Goal: Information Seeking & Learning: Learn about a topic

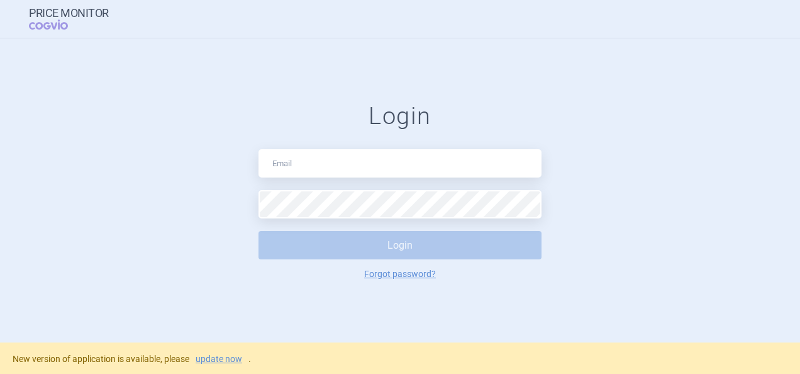
click at [357, 160] on input "text" at bounding box center [399, 163] width 283 height 28
click at [226, 361] on link "update now" at bounding box center [219, 358] width 47 height 9
click at [361, 166] on input "text" at bounding box center [399, 163] width 283 height 28
click at [226, 362] on link "update now" at bounding box center [219, 358] width 47 height 9
click at [377, 153] on input "text" at bounding box center [399, 163] width 283 height 28
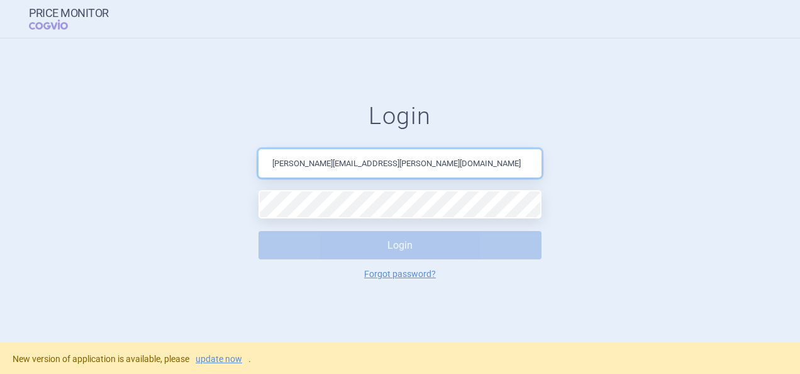
type input "martin.sekan@novartis.com"
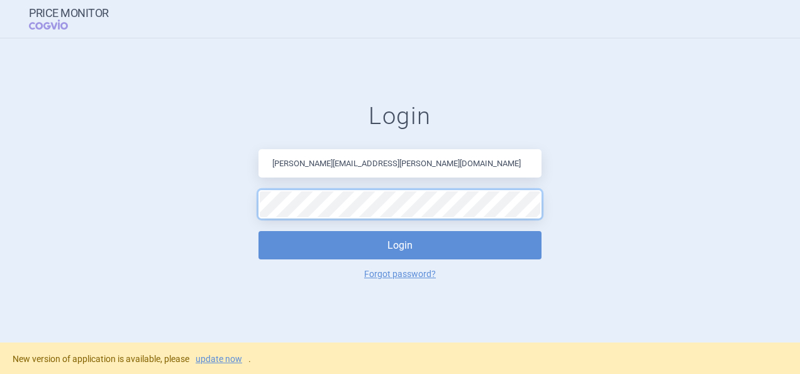
click at [258, 231] on button "Login" at bounding box center [399, 245] width 283 height 28
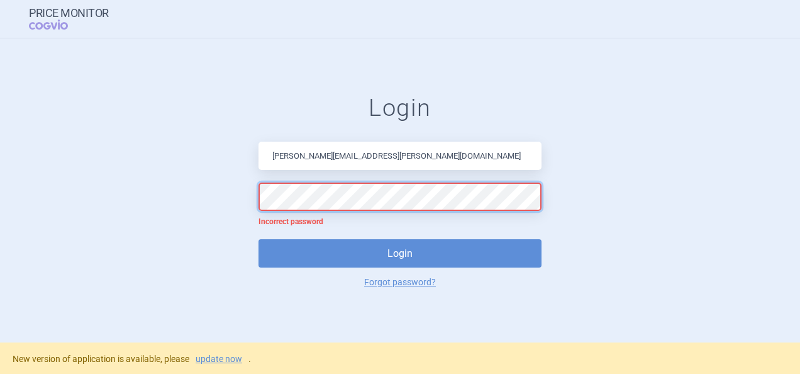
click at [181, 163] on form "Login martin.sekan@novartis.com Incorrect password Login Forgot password?" at bounding box center [400, 190] width 750 height 193
click at [258, 239] on button "Login" at bounding box center [399, 253] width 283 height 28
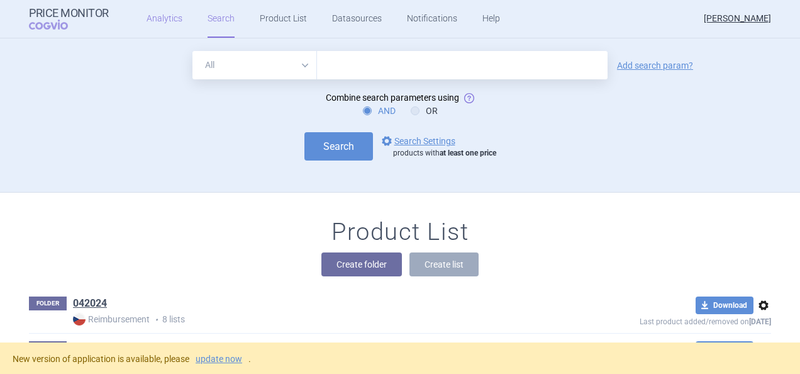
click at [161, 17] on link "Analytics" at bounding box center [165, 19] width 36 height 38
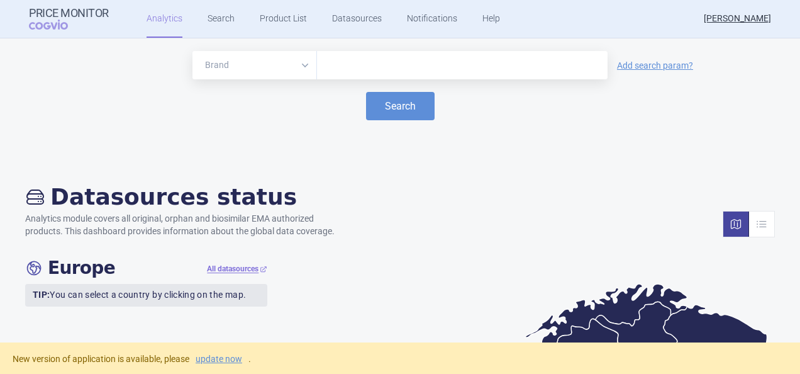
click at [330, 69] on input "text" at bounding box center [462, 65] width 278 height 16
type input "omlyclo"
click at [397, 110] on button "Search" at bounding box center [400, 106] width 69 height 28
click at [374, 118] on button "Search" at bounding box center [400, 106] width 69 height 28
click at [396, 108] on button "Search" at bounding box center [400, 106] width 69 height 28
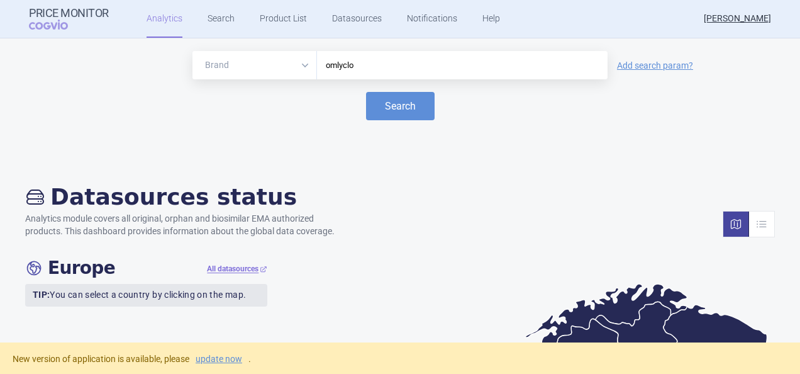
click at [309, 64] on select "Brand ATC/Active substance Therapeutic area" at bounding box center [254, 65] width 125 height 28
select select "atc"
click at [192, 51] on select "Brand ATC/Active substance Therapeutic area" at bounding box center [254, 65] width 125 height 28
click at [342, 74] on div "omlyclo" at bounding box center [462, 65] width 291 height 28
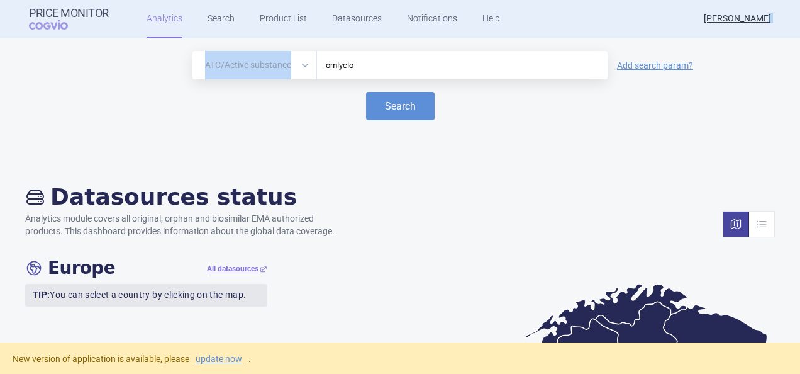
click at [342, 74] on div "omlyclo" at bounding box center [462, 65] width 291 height 28
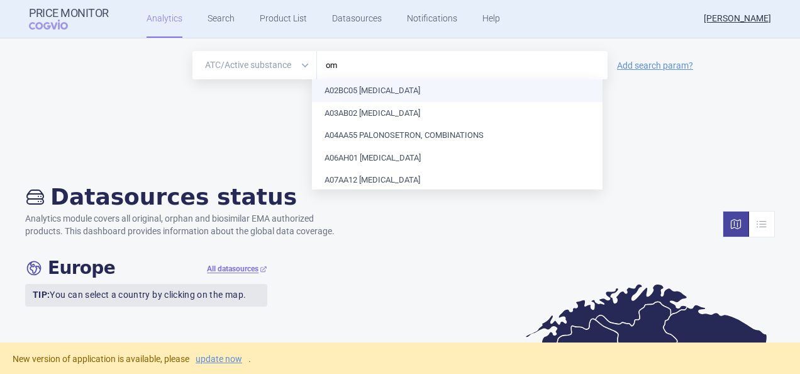
type input "o"
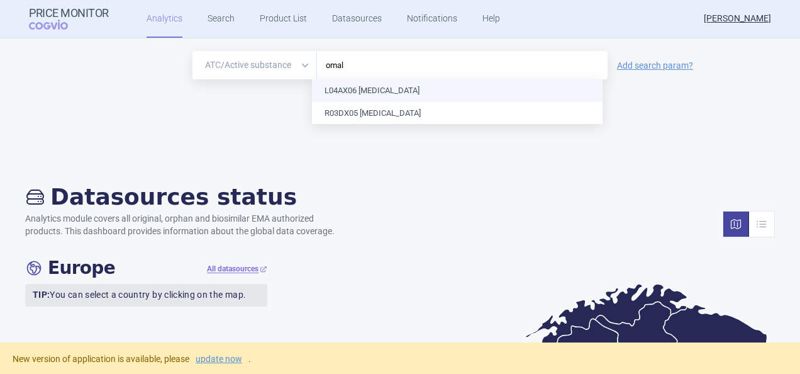
type input "omali"
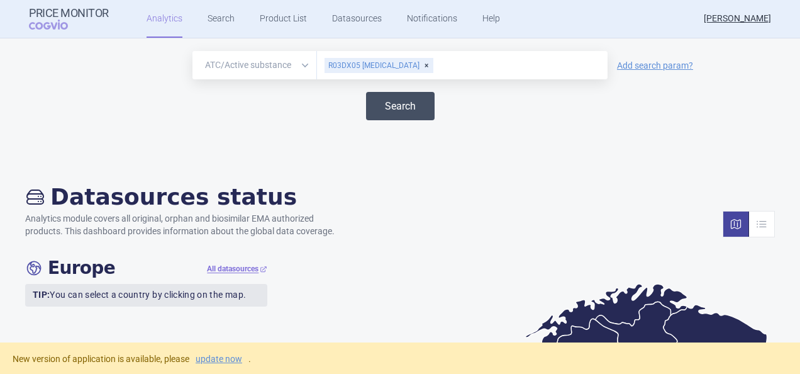
click at [392, 99] on button "Search" at bounding box center [400, 106] width 69 height 28
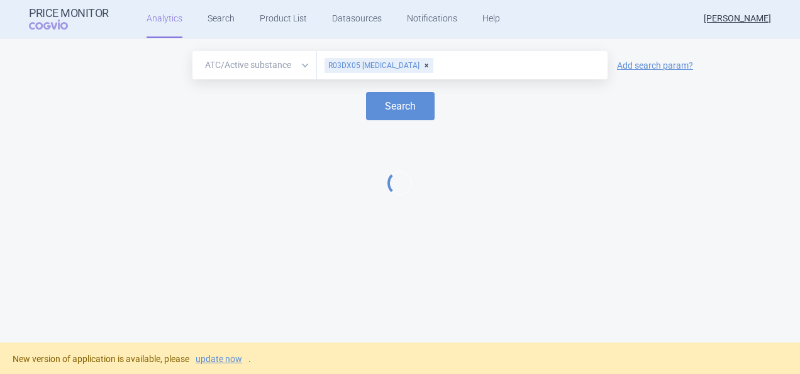
select select "EUR"
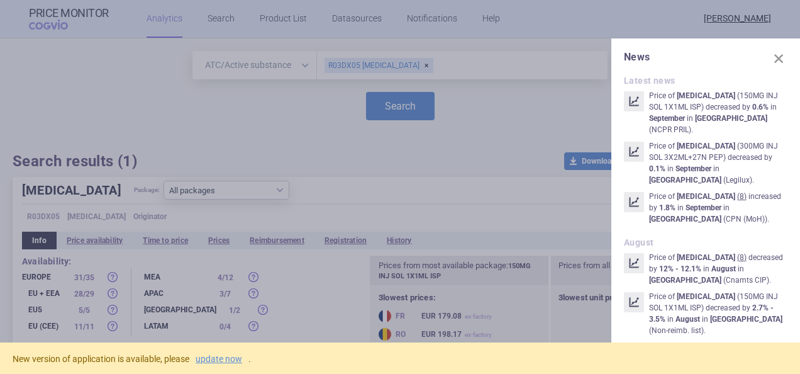
click at [502, 152] on div at bounding box center [400, 187] width 800 height 374
click at [770, 53] on span at bounding box center [779, 59] width 18 height 18
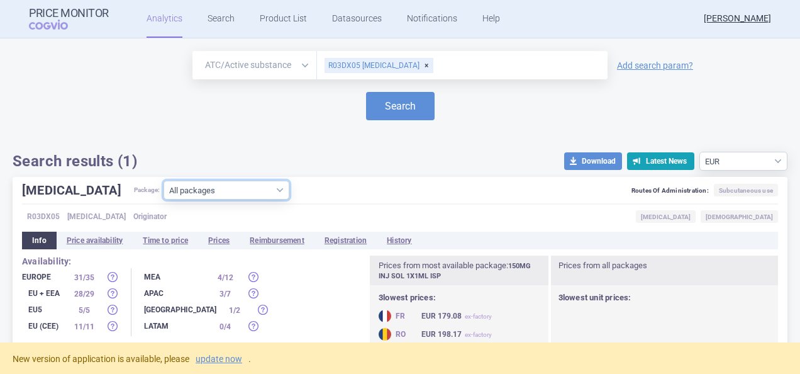
click at [163, 194] on select "All packages 150MG INJ PLV SOL 1 ISP ( 0 ) 150MG INJ PLV SOL PEP ( 0 ) 150MG IN…" at bounding box center [226, 189] width 126 height 19
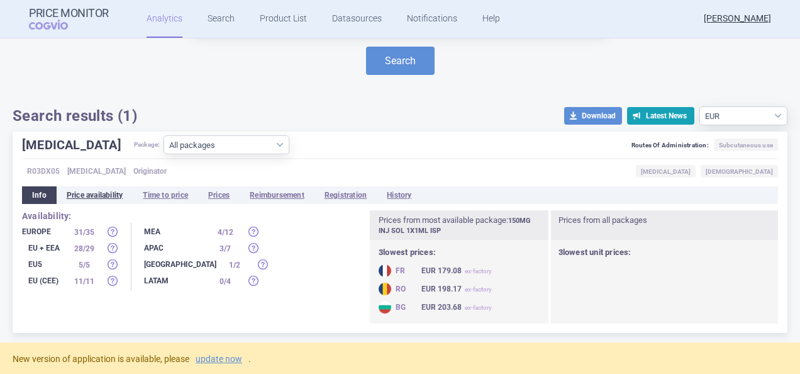
click at [97, 197] on li "Price availability" at bounding box center [95, 195] width 77 height 18
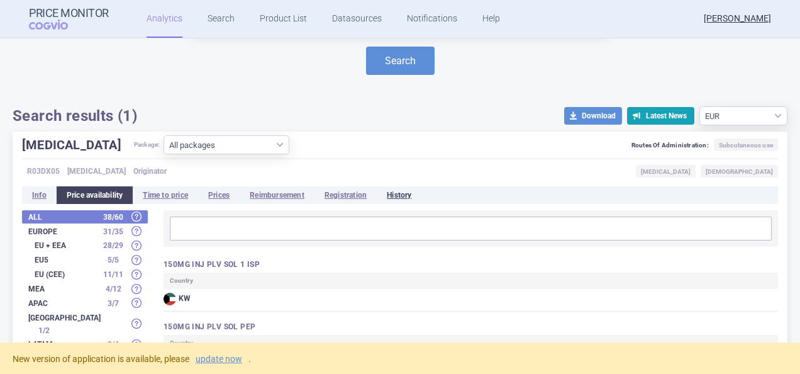
click at [412, 196] on li "History" at bounding box center [399, 195] width 45 height 18
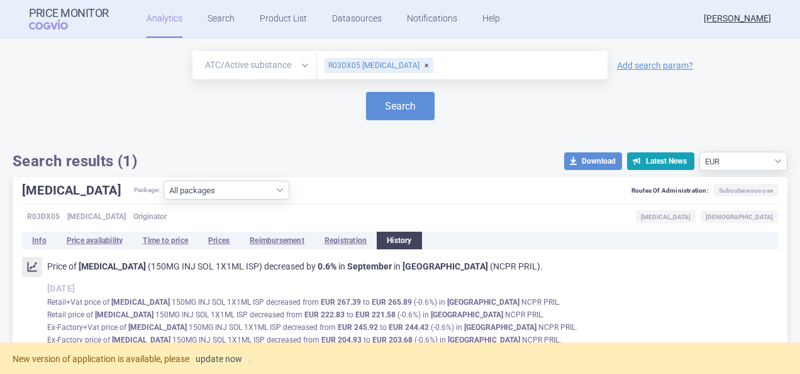
click at [224, 357] on link "update now" at bounding box center [219, 358] width 47 height 9
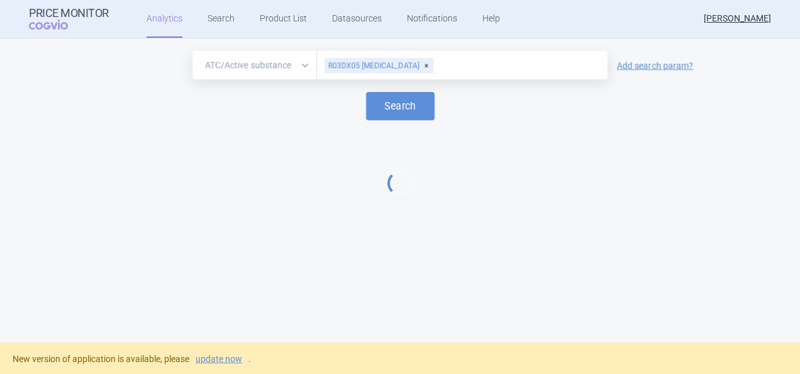
select select "atc"
select select "EUR"
